Goal: Communication & Community: Answer question/provide support

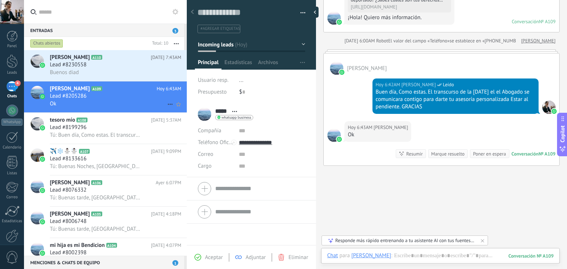
scroll to position [11, 0]
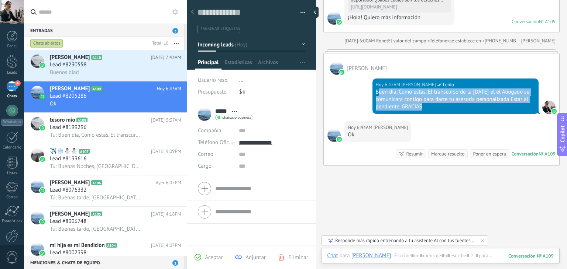
drag, startPoint x: 376, startPoint y: 92, endPoint x: 511, endPoint y: 113, distance: 135.9
click at [511, 113] on div "[DATE] 6:42AM [PERSON_NAME] Leído Buen día, [GEOGRAPHIC_DATA] estas. El transcu…" at bounding box center [440, 98] width 235 height 46
copy div "uen día, Como estas. El transcurso de la [DATE] el el Abogado se comunicara con…"
click at [119, 71] on div "Buenos diad" at bounding box center [115, 73] width 131 height 8
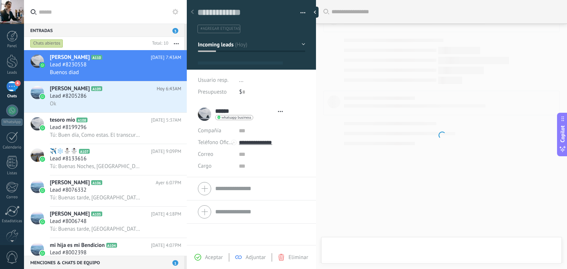
type textarea "**********"
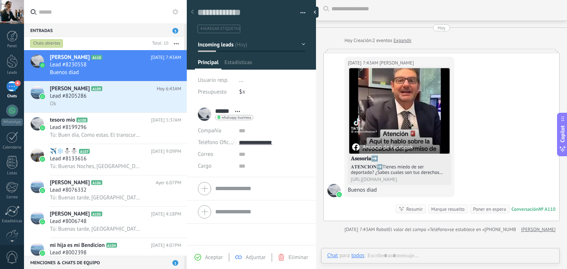
scroll to position [11, 0]
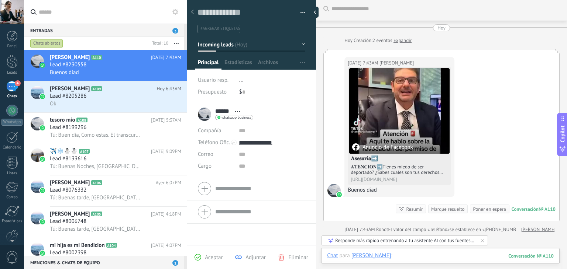
click at [416, 254] on div at bounding box center [440, 263] width 226 height 22
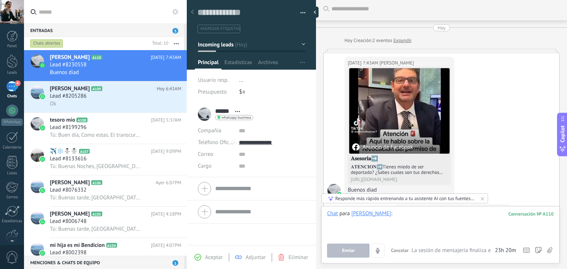
click at [391, 215] on div at bounding box center [440, 224] width 226 height 28
paste div
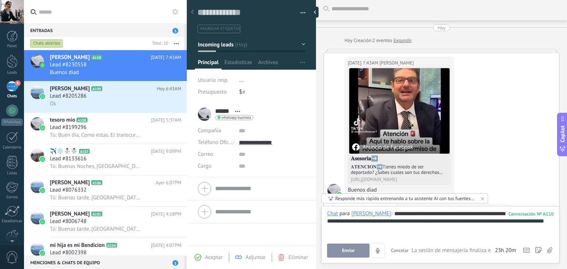
click at [369, 212] on div "**********" at bounding box center [440, 224] width 226 height 28
click at [353, 251] on span "Enviar" at bounding box center [348, 250] width 13 height 5
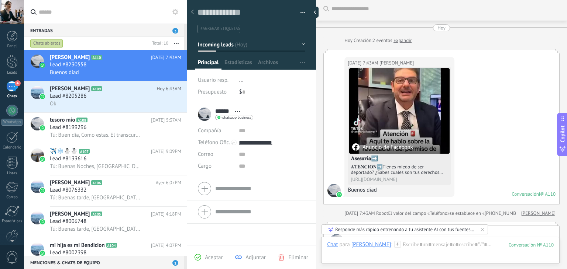
scroll to position [170, 0]
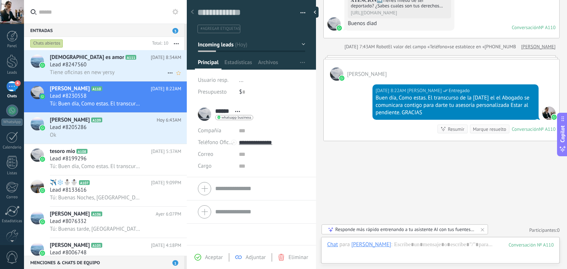
click at [102, 67] on div "Lead #8247560" at bounding box center [115, 64] width 131 height 7
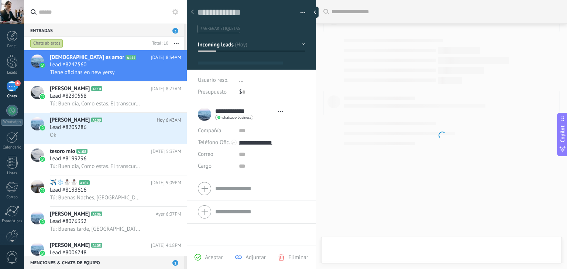
type textarea "**********"
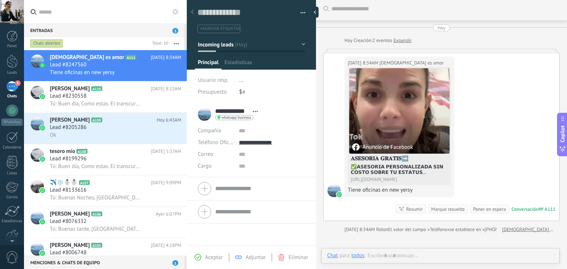
scroll to position [11, 0]
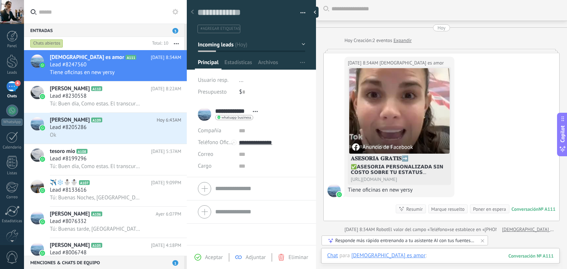
paste div
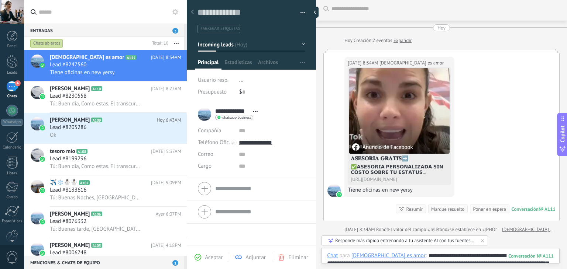
click at [385, 254] on div "**********" at bounding box center [440, 263] width 226 height 22
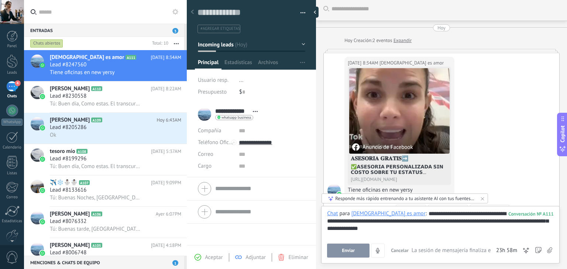
click at [436, 213] on div "**********" at bounding box center [440, 224] width 226 height 28
click at [355, 248] on button "Enviar" at bounding box center [348, 251] width 42 height 14
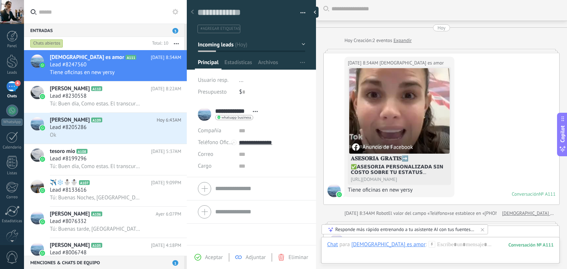
scroll to position [75, 0]
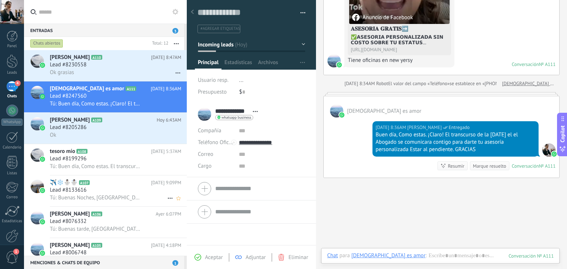
click at [127, 197] on span "Tú: Buenas Noches, [GEOGRAPHIC_DATA] estas. El dia de [DATE] el Abogado se comu…" at bounding box center [95, 197] width 91 height 7
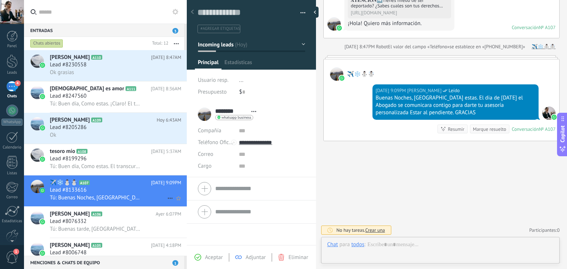
scroll to position [11, 0]
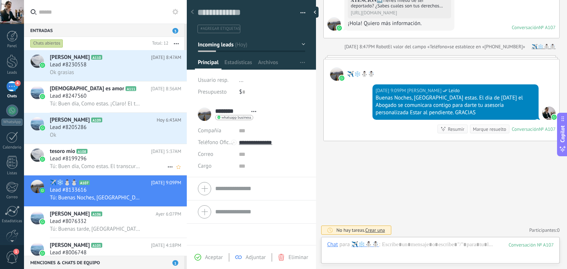
click at [93, 163] on div "Lead #8199296" at bounding box center [115, 158] width 131 height 7
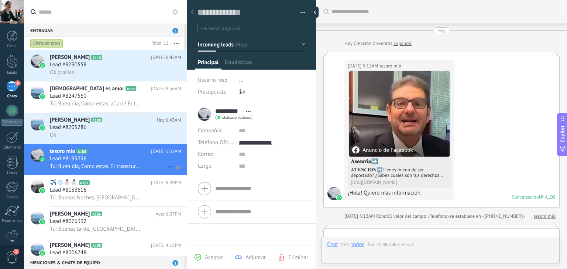
scroll to position [170, 0]
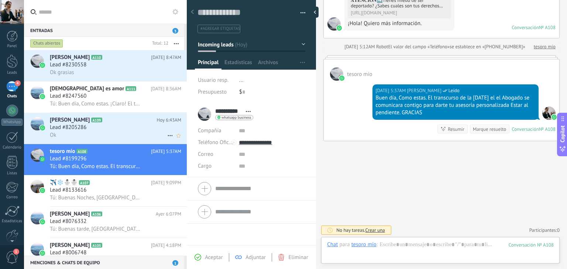
click at [92, 119] on h2 "Nidia A109" at bounding box center [103, 120] width 107 height 7
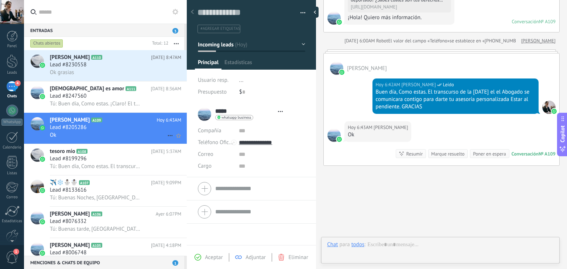
scroll to position [11, 0]
click at [87, 100] on h3 "Lead #8247560" at bounding box center [70, 96] width 40 height 7
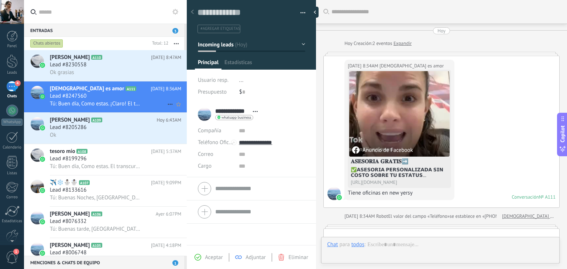
scroll to position [170, 0]
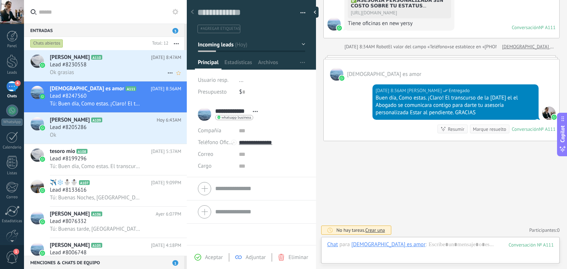
click at [96, 64] on div "Lead #8230558" at bounding box center [115, 64] width 131 height 7
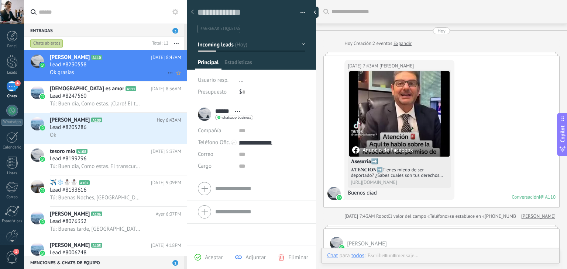
scroll to position [176, 0]
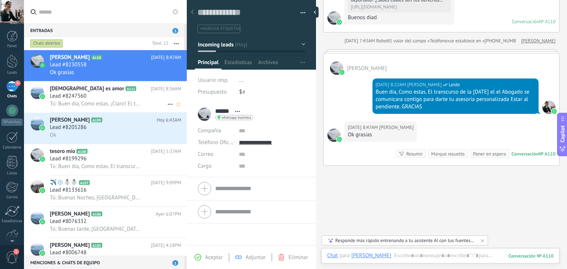
click at [104, 89] on h2 "Dios es amor A111" at bounding box center [100, 88] width 101 height 7
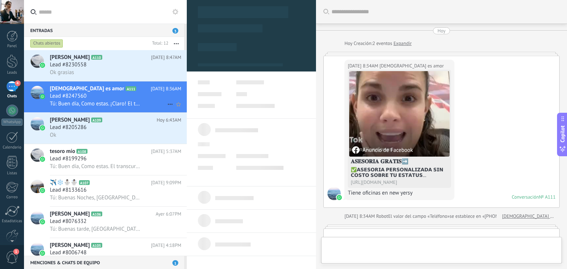
type textarea "**********"
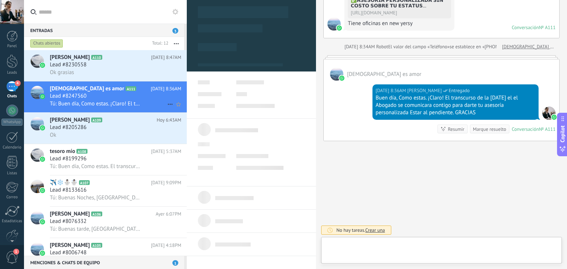
scroll to position [11, 0]
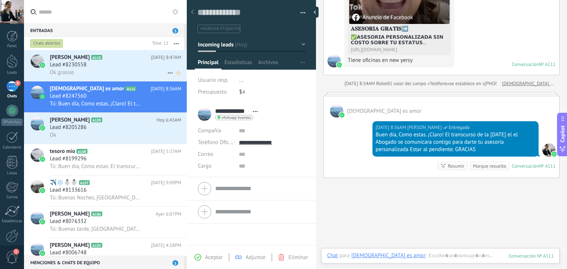
click at [100, 61] on div "Sergio A110 Hoy 8:47AM Lead #8230558 Ok grasias" at bounding box center [118, 65] width 137 height 31
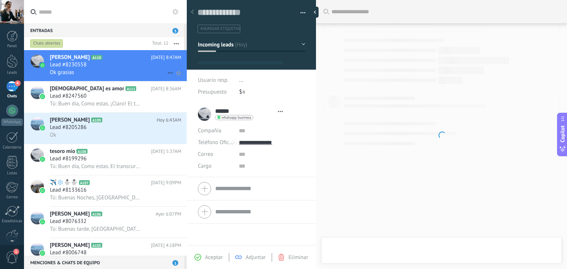
type textarea "**********"
